Goal: Navigation & Orientation: Go to known website

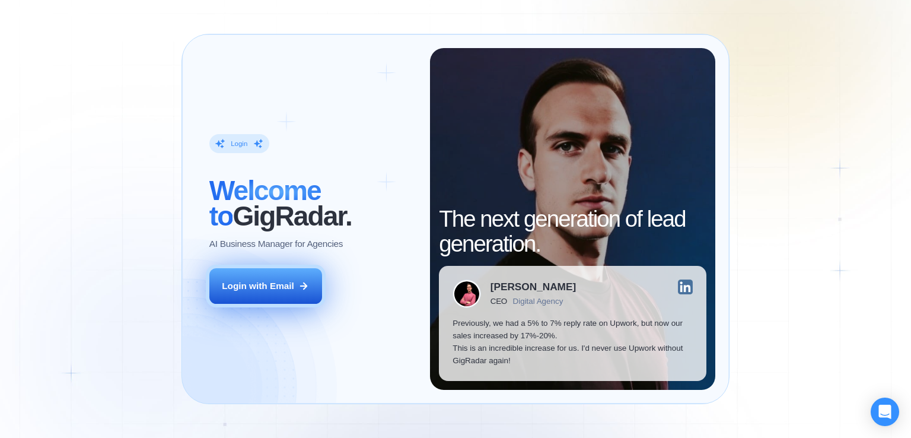
click at [256, 282] on div "Login with Email" at bounding box center [258, 285] width 72 height 12
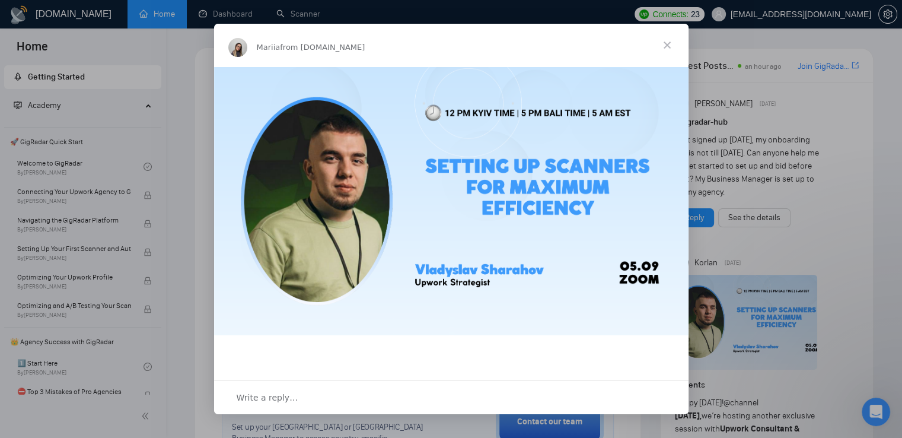
click at [663, 45] on span "Close" at bounding box center [667, 45] width 43 height 43
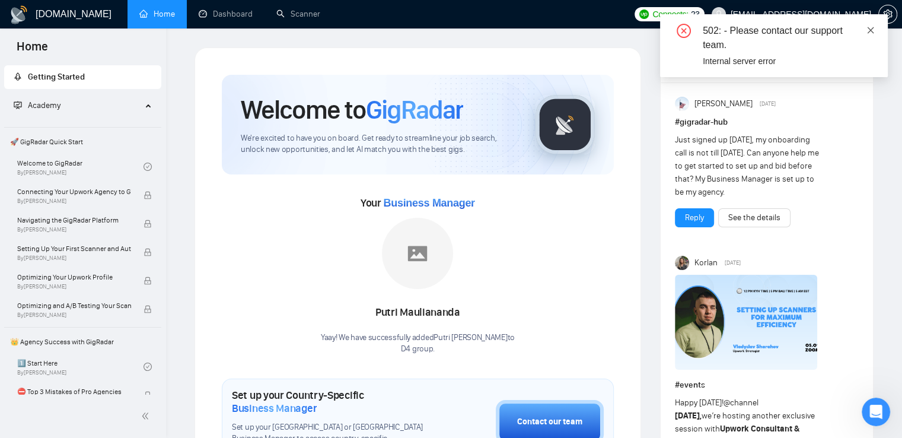
click at [873, 28] on icon "close" at bounding box center [871, 30] width 7 height 7
